Goal: Information Seeking & Learning: Check status

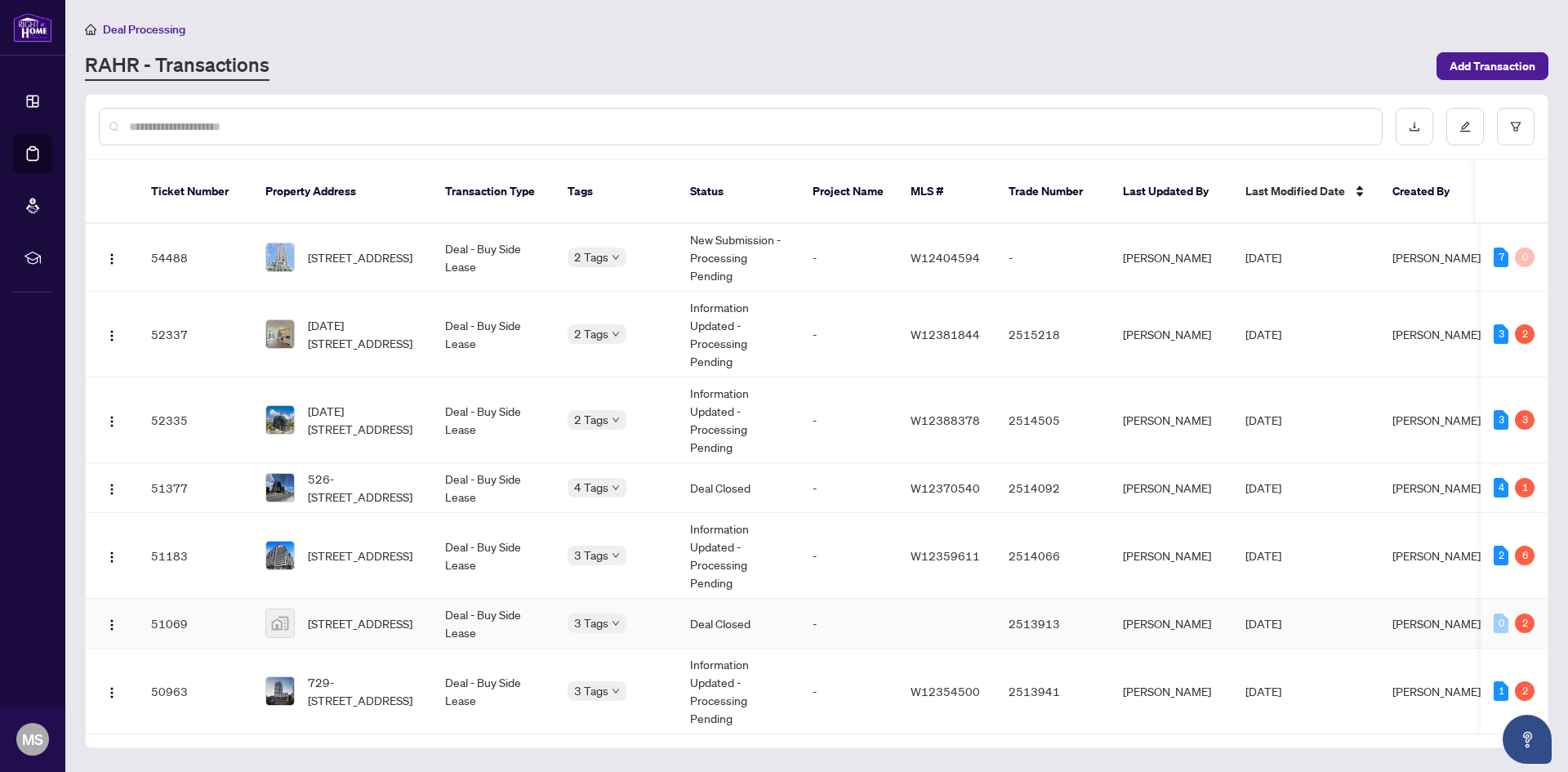
click at [180, 598] on td "51069" at bounding box center [195, 623] width 114 height 50
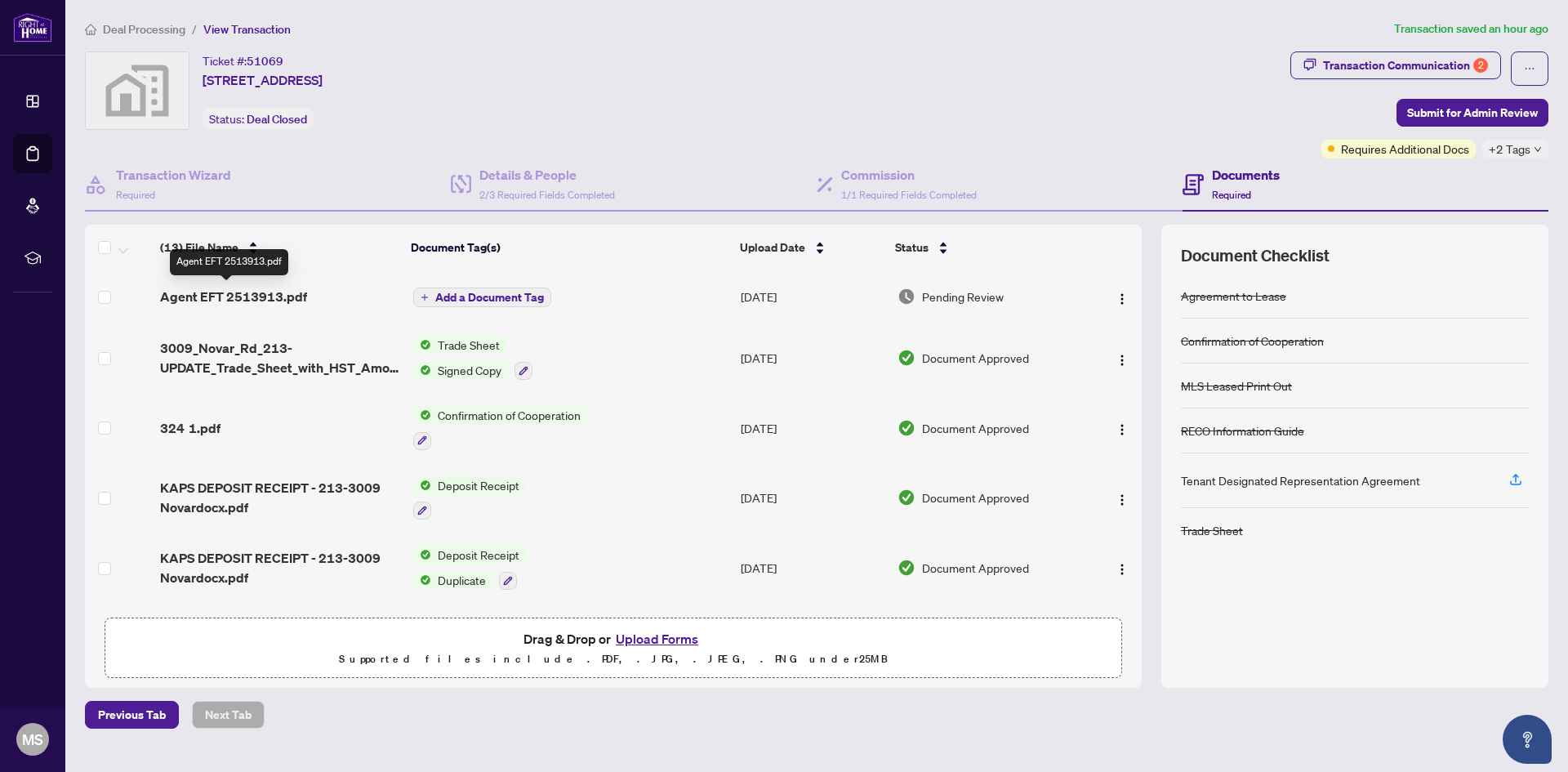
click at [252, 291] on span "Agent EFT 2513913.pdf" at bounding box center [234, 296] width 147 height 20
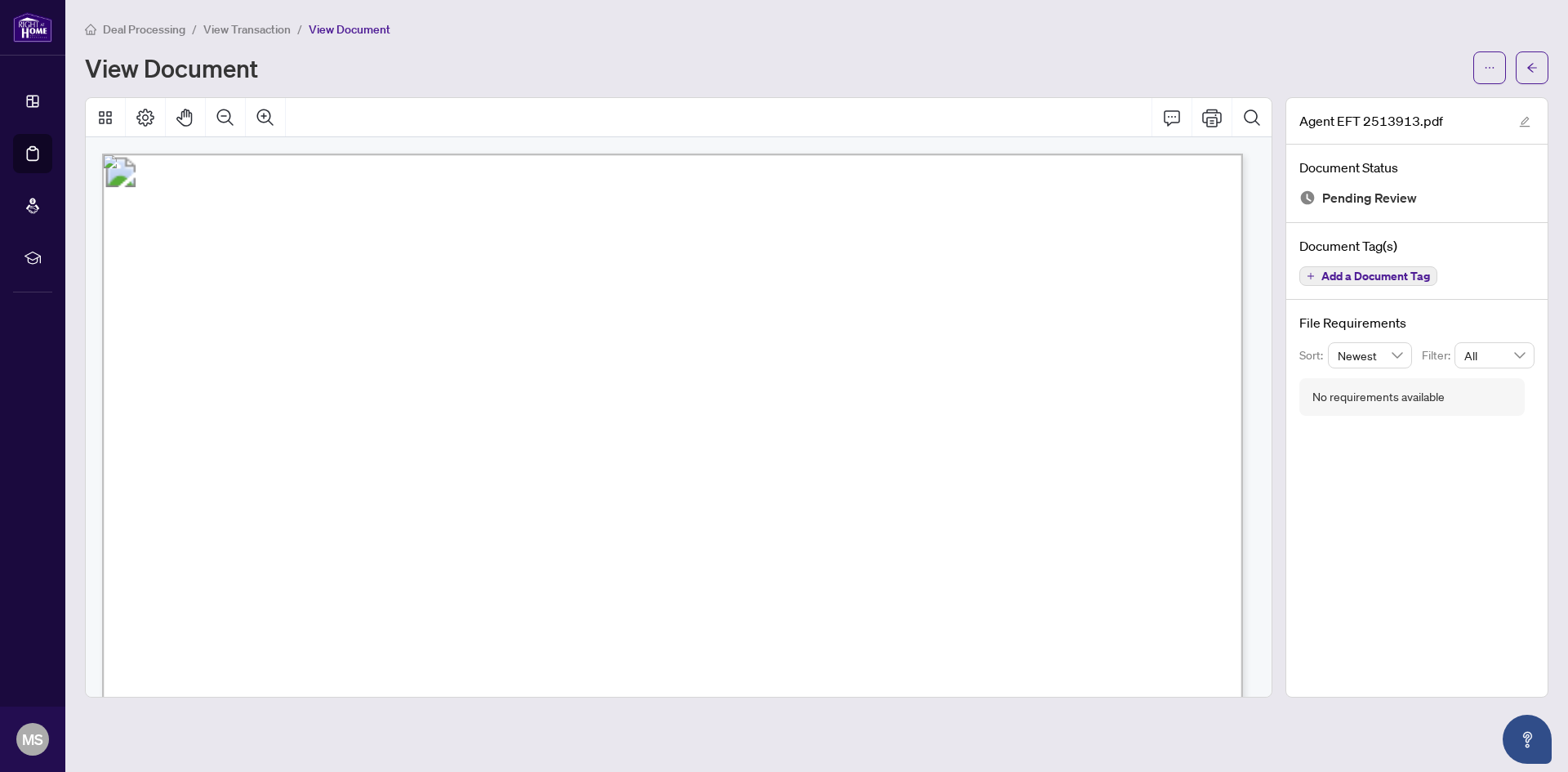
click at [389, 365] on span "[PERSON_NAME]" at bounding box center [329, 364] width 120 height 14
click at [247, 24] on span "View Transaction" at bounding box center [247, 30] width 87 height 15
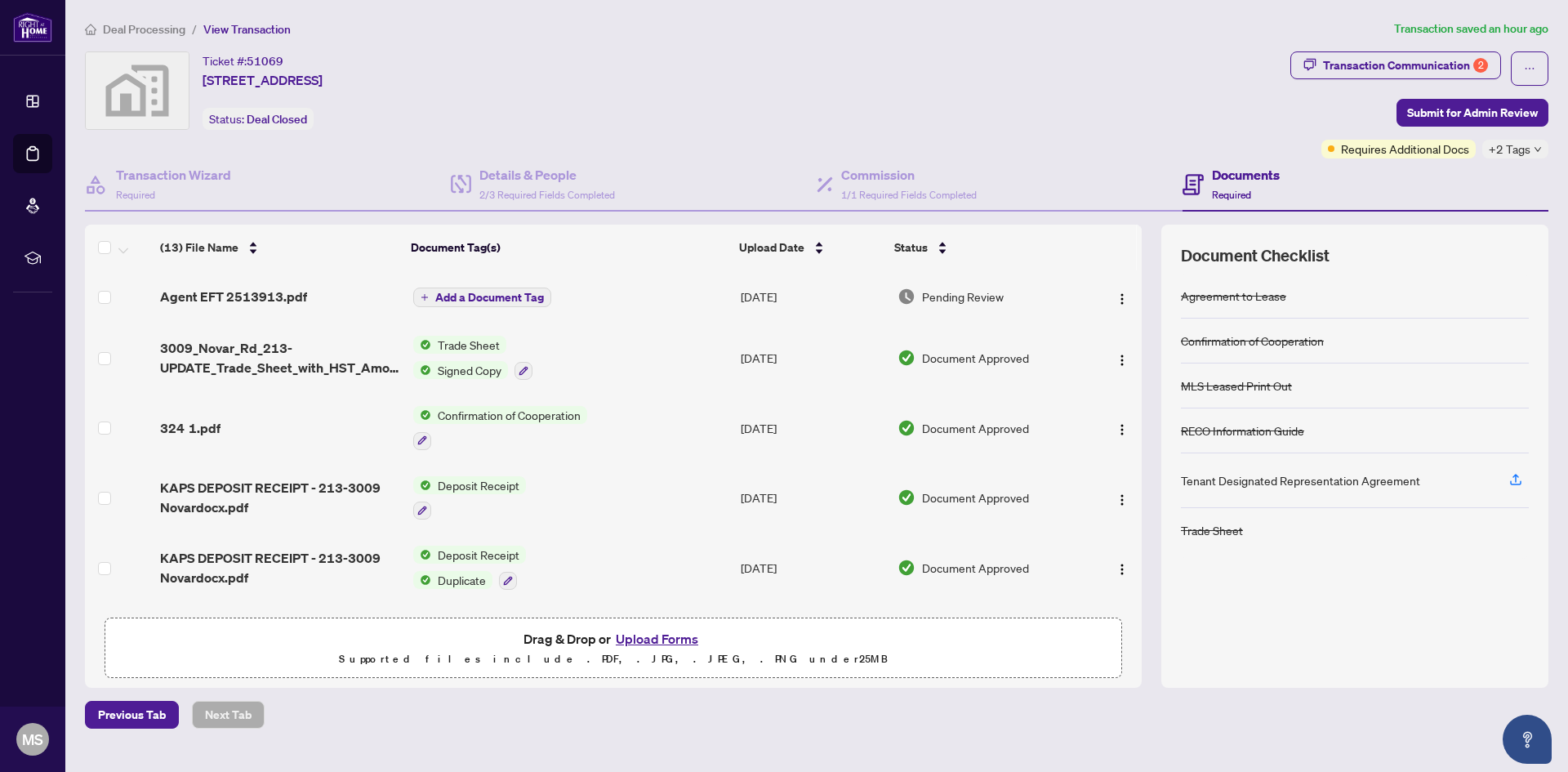
click at [161, 32] on span "Deal Processing" at bounding box center [144, 30] width 83 height 15
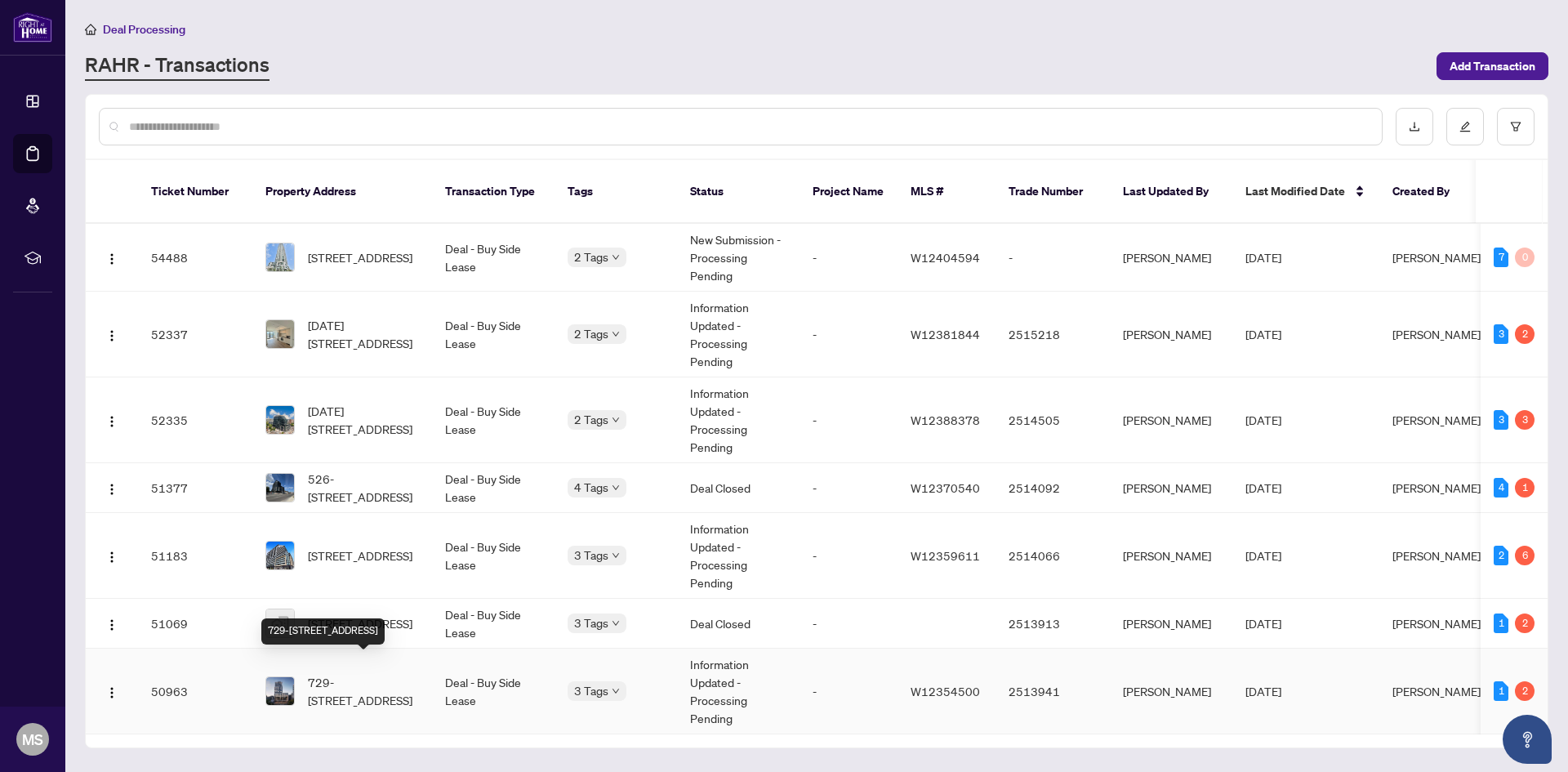
click at [367, 674] on span "729-[STREET_ADDRESS]" at bounding box center [363, 691] width 111 height 36
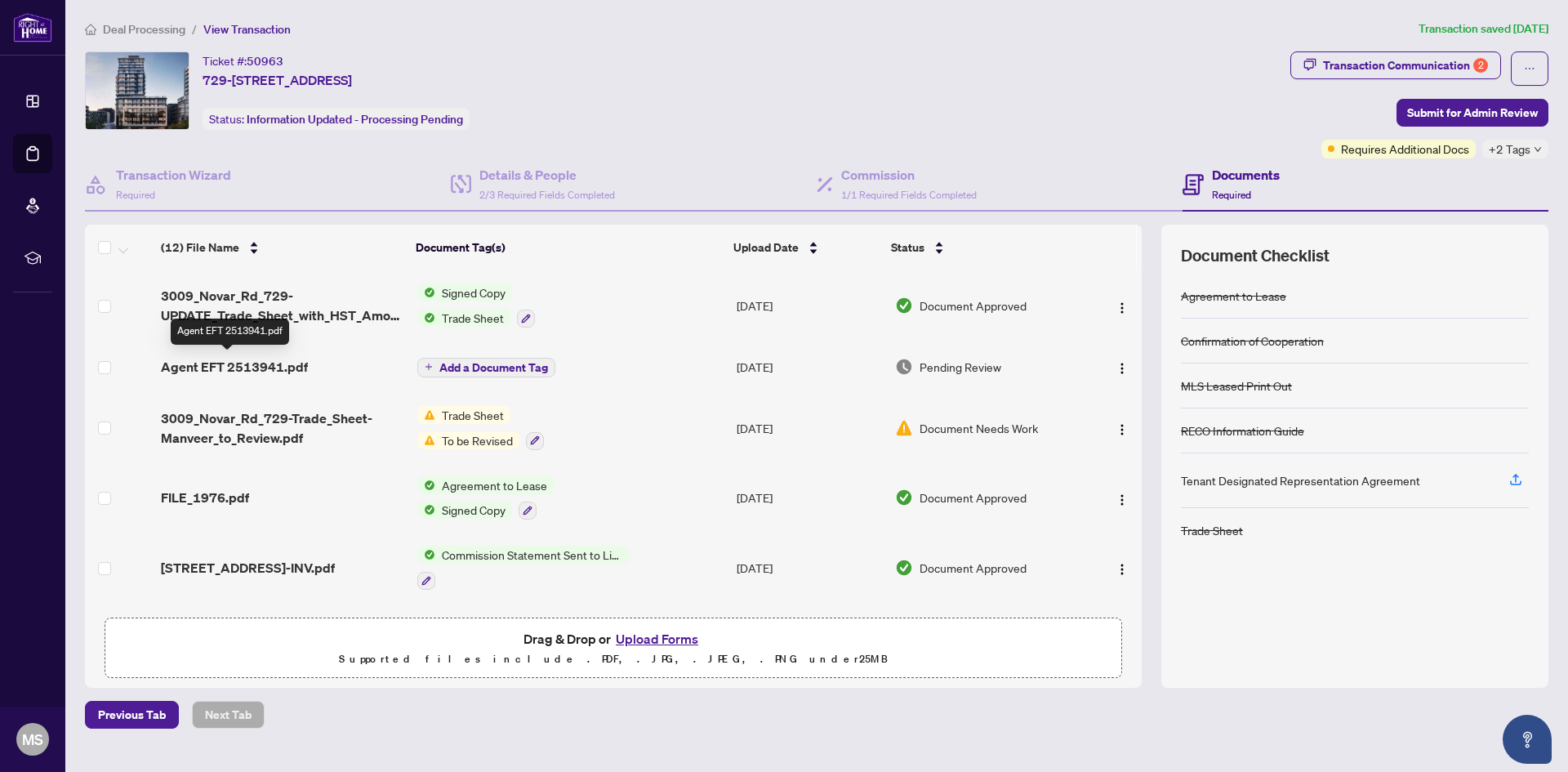
click at [247, 365] on span "Agent EFT 2513941.pdf" at bounding box center [234, 367] width 147 height 20
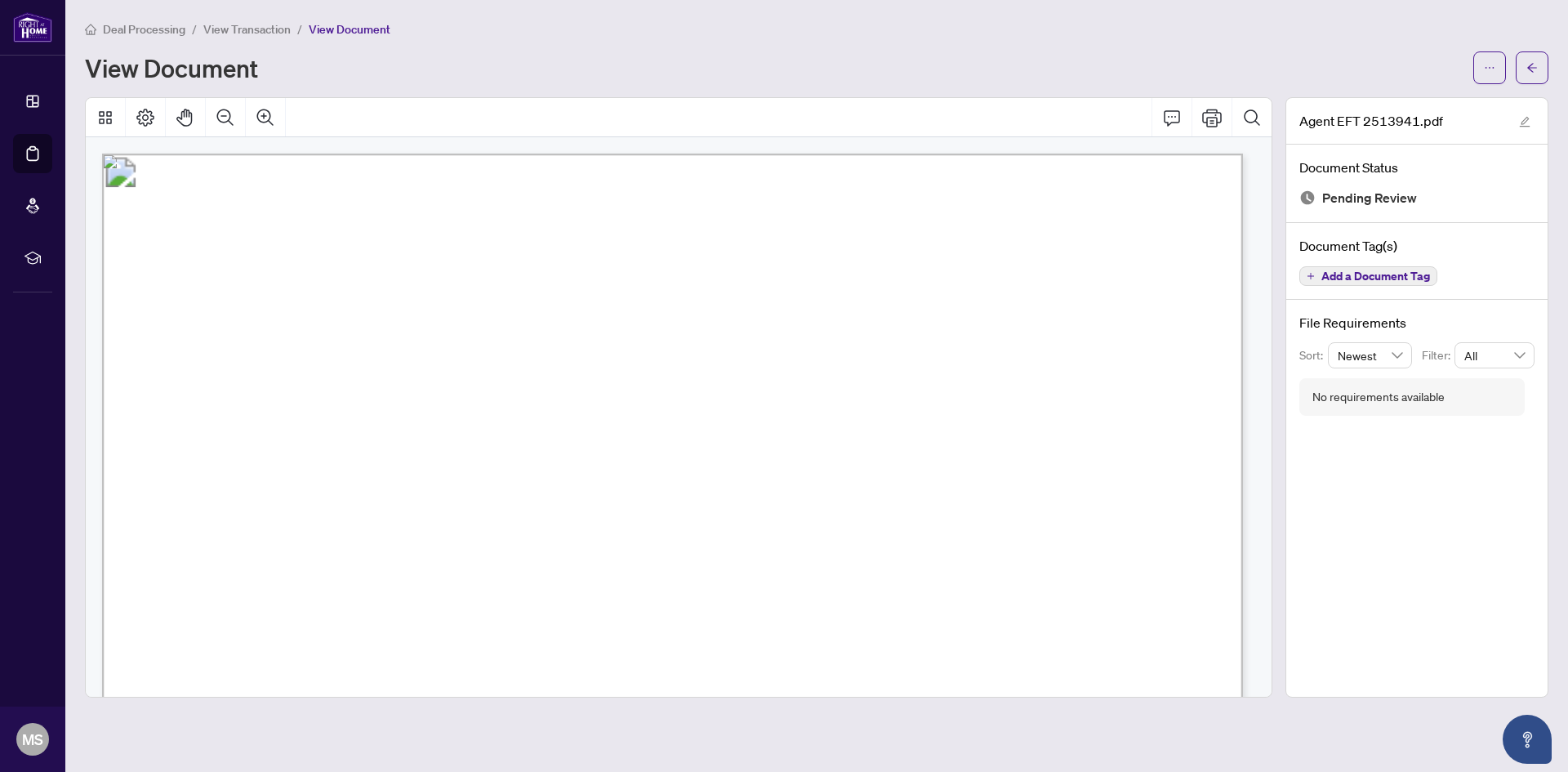
click at [239, 23] on span "View Transaction" at bounding box center [247, 30] width 87 height 15
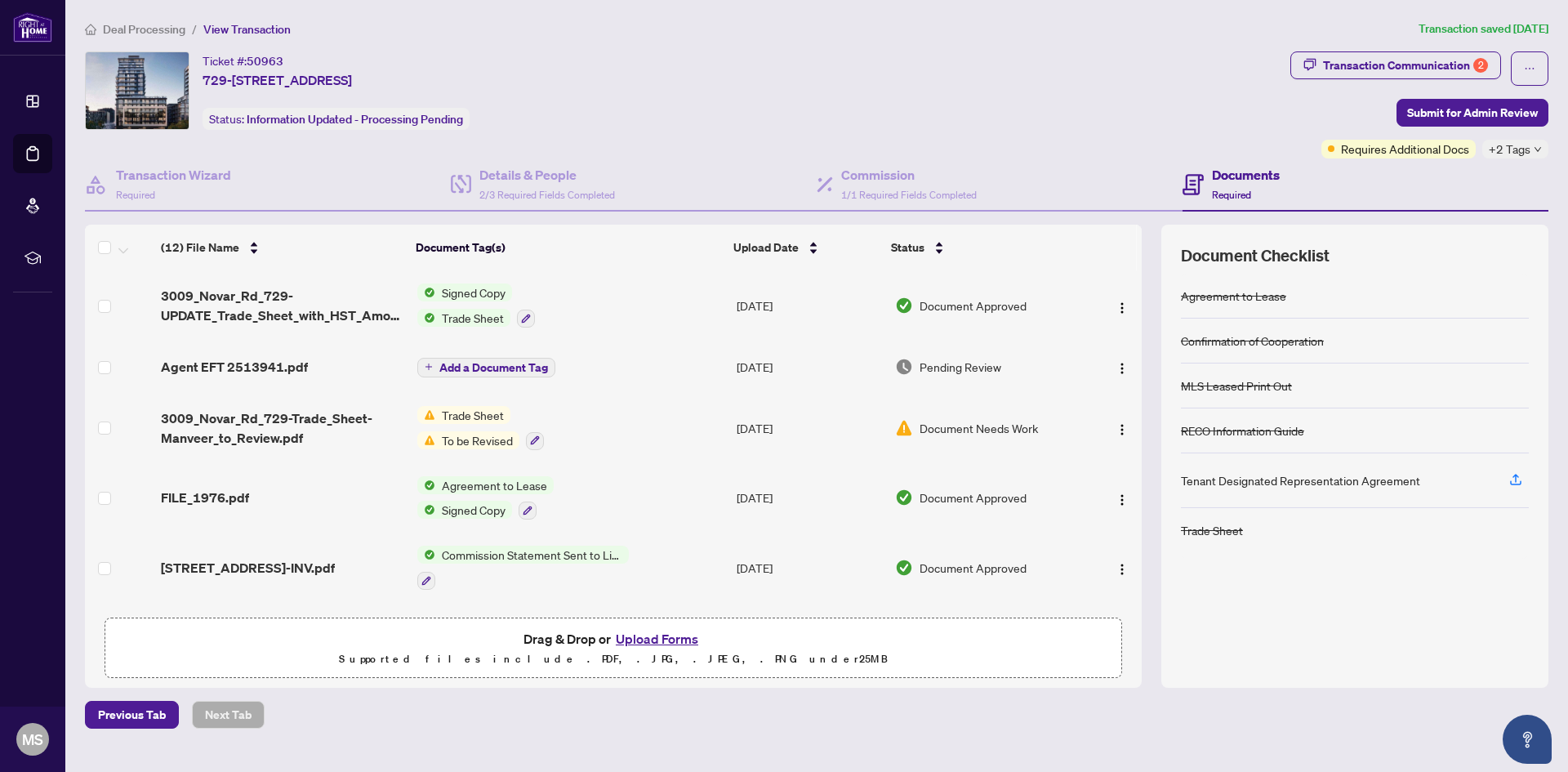
click at [172, 26] on span "Deal Processing" at bounding box center [144, 30] width 83 height 15
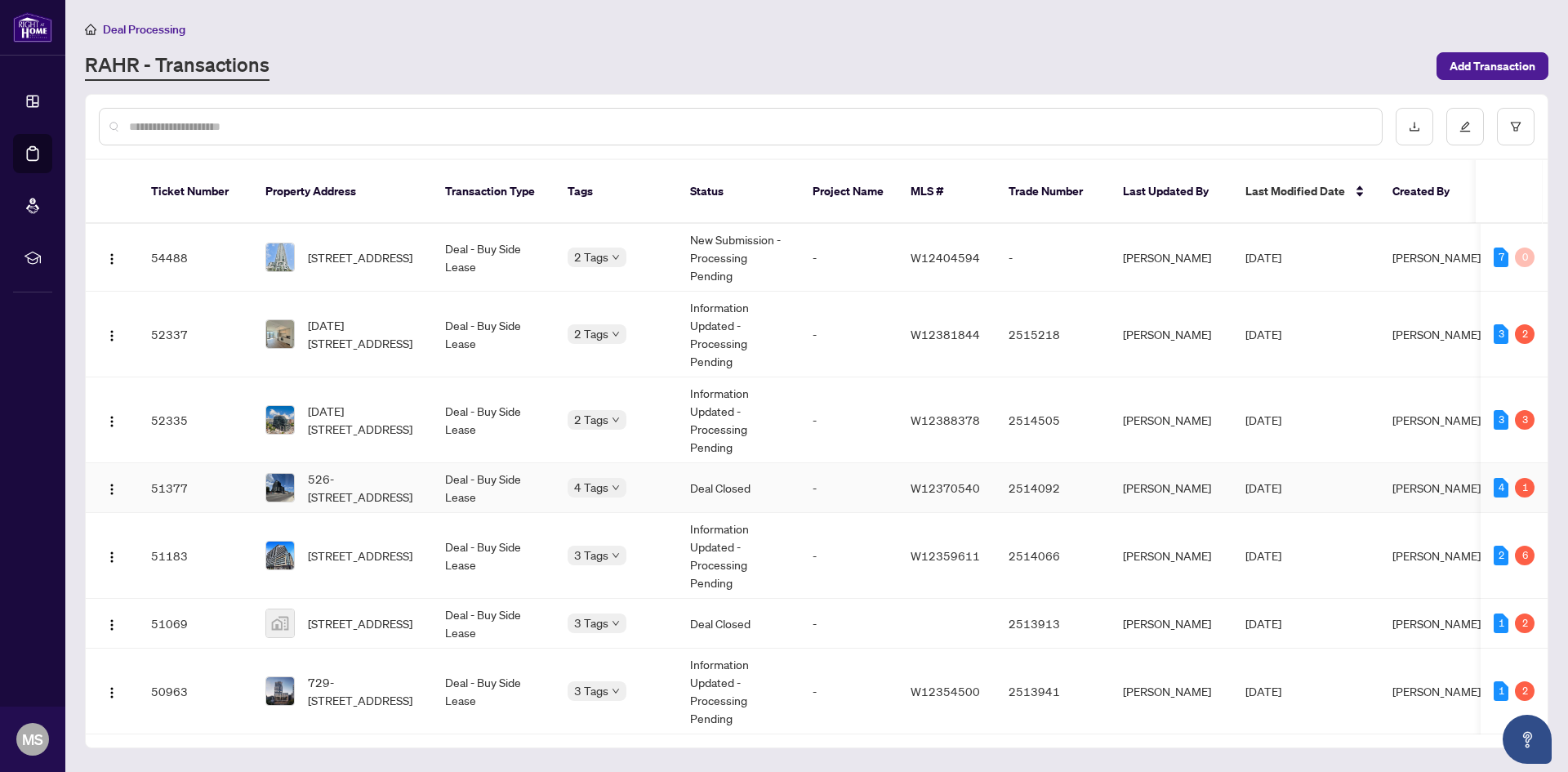
click at [512, 476] on td "Deal - Buy Side Lease" at bounding box center [493, 488] width 123 height 50
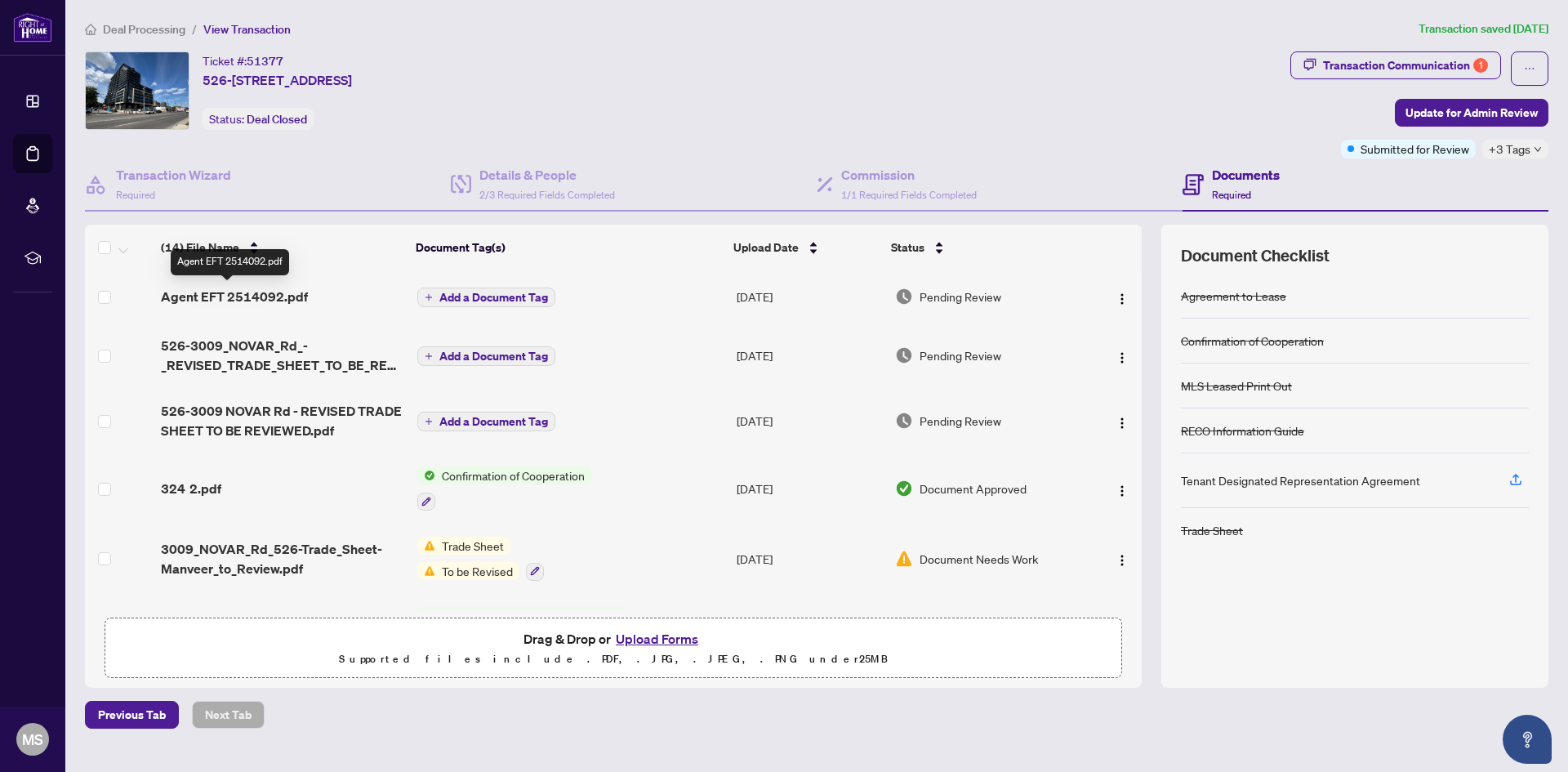
click at [163, 295] on span "Agent EFT 2514092.pdf" at bounding box center [234, 296] width 147 height 20
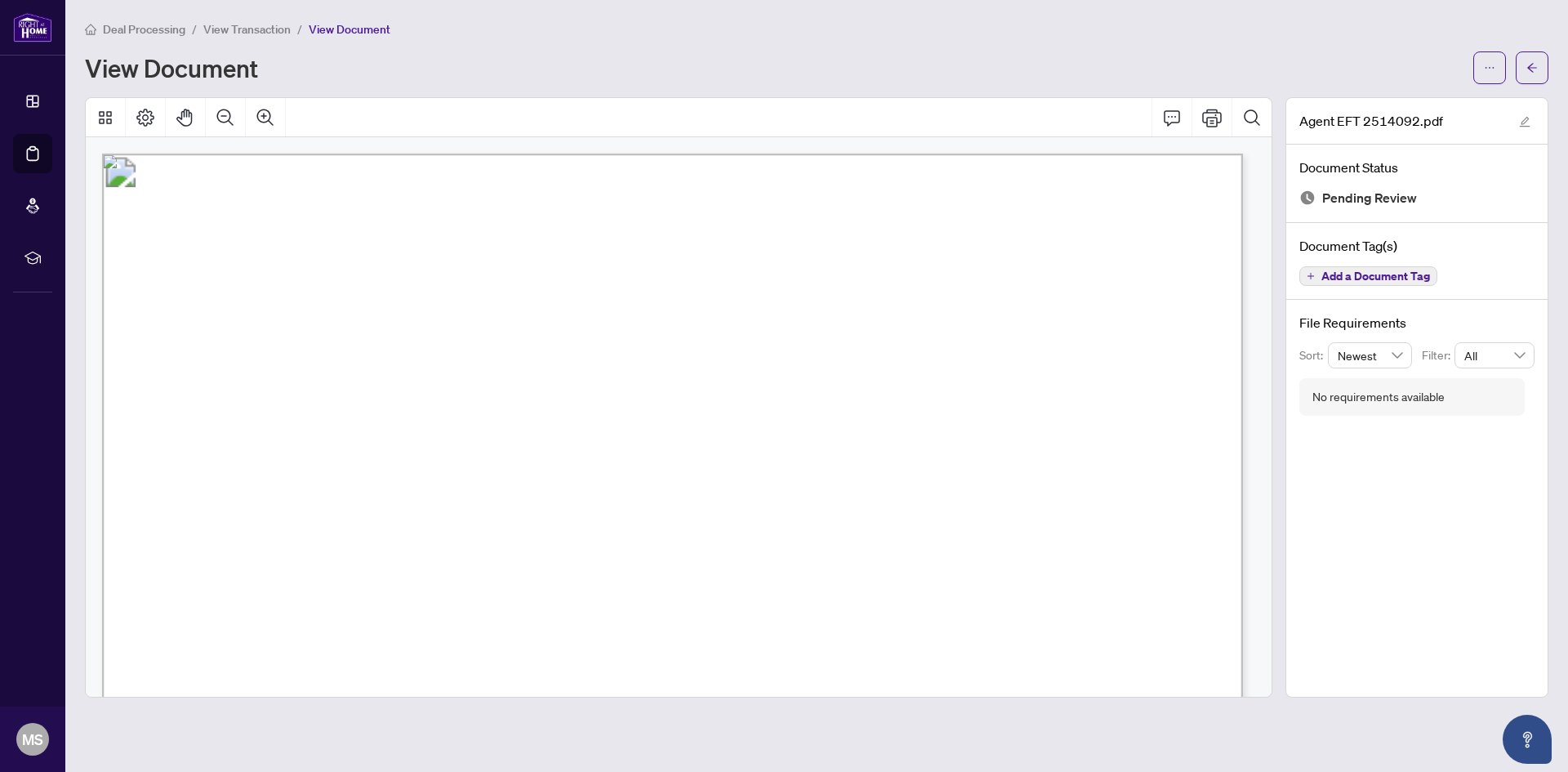
click at [118, 24] on span "Deal Processing" at bounding box center [144, 30] width 83 height 15
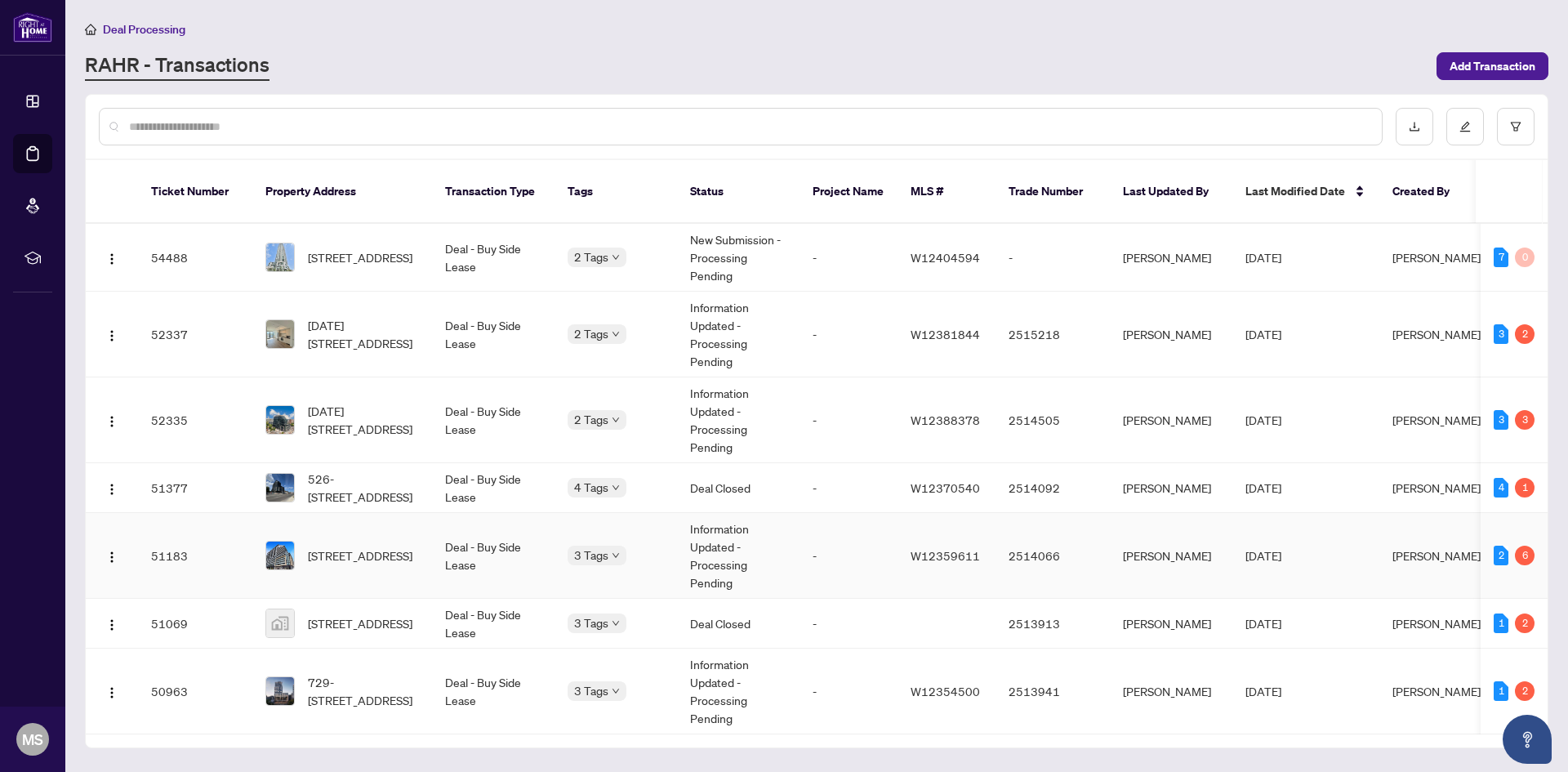
click at [223, 541] on td "51183" at bounding box center [195, 555] width 114 height 85
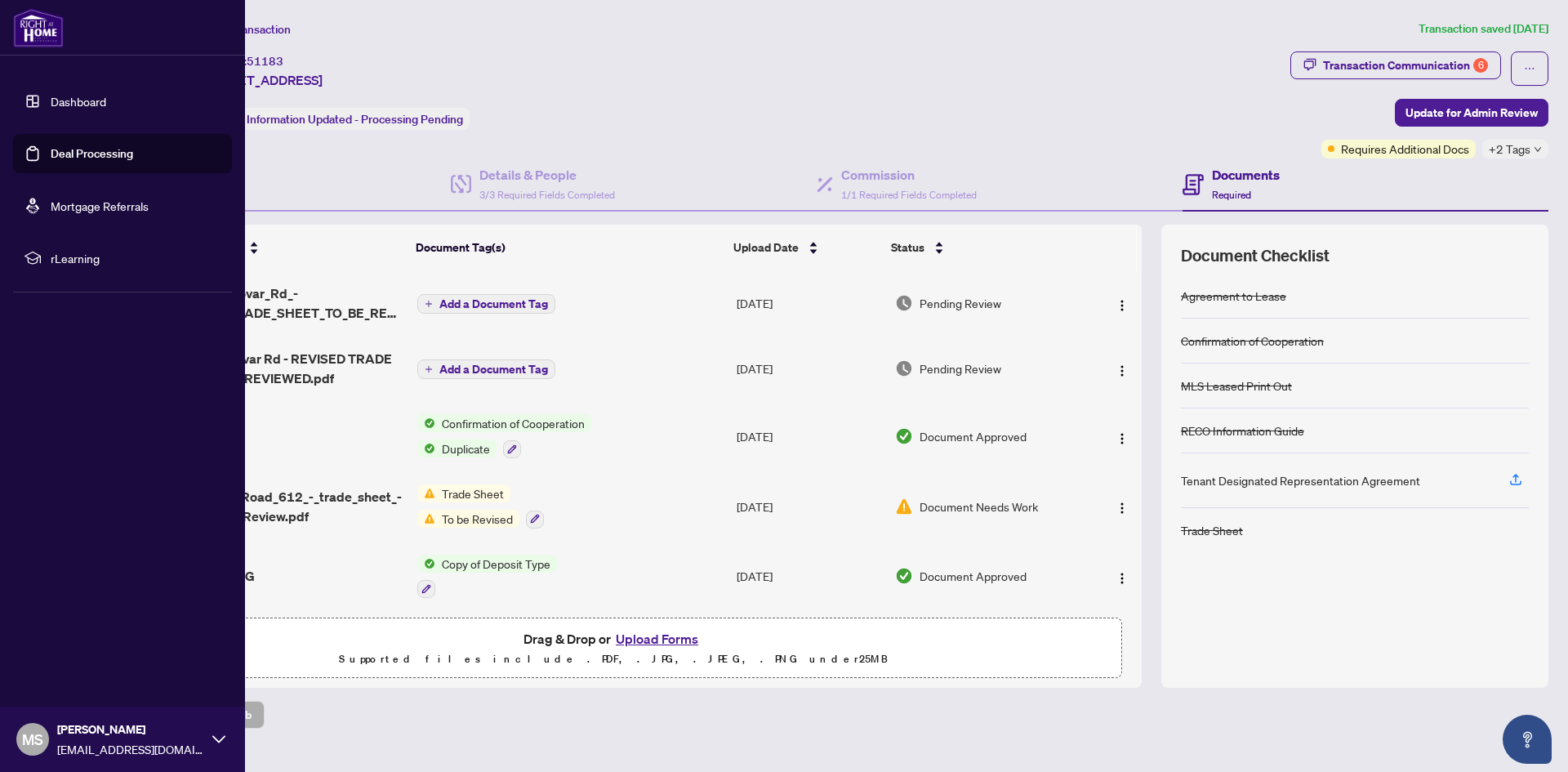
click at [85, 124] on ul "Dashboard Deal Processing Mortgage Referrals rLearning" at bounding box center [122, 179] width 219 height 196
click at [93, 99] on link "Dashboard" at bounding box center [78, 101] width 55 height 15
